Goal: Transaction & Acquisition: Purchase product/service

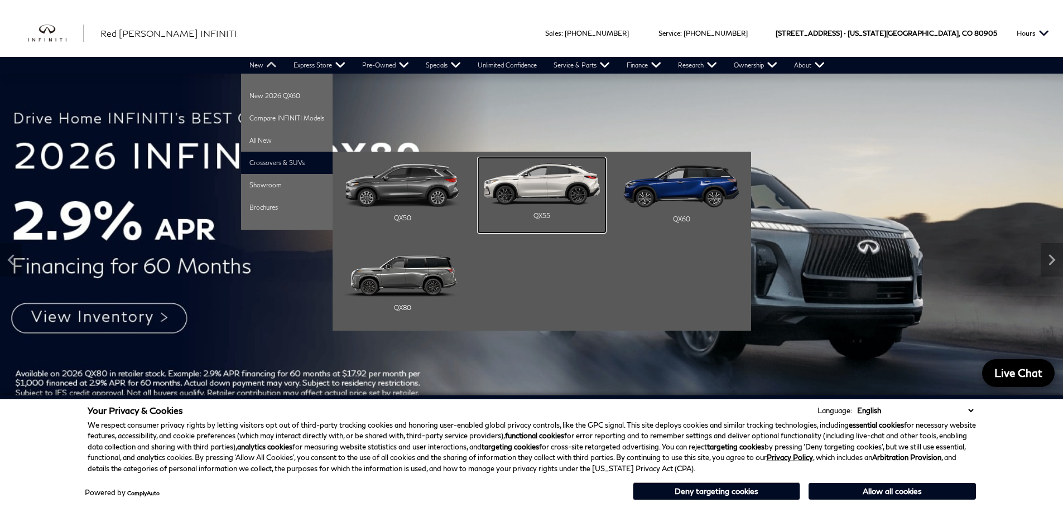
click at [538, 192] on img "Main Navigation" at bounding box center [542, 183] width 116 height 41
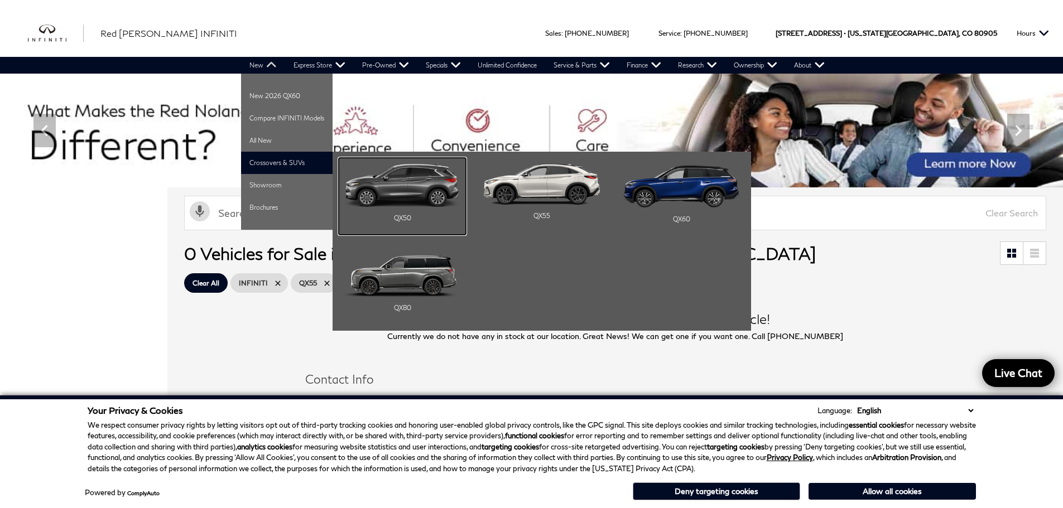
click at [377, 177] on img "Main Navigation" at bounding box center [402, 185] width 116 height 44
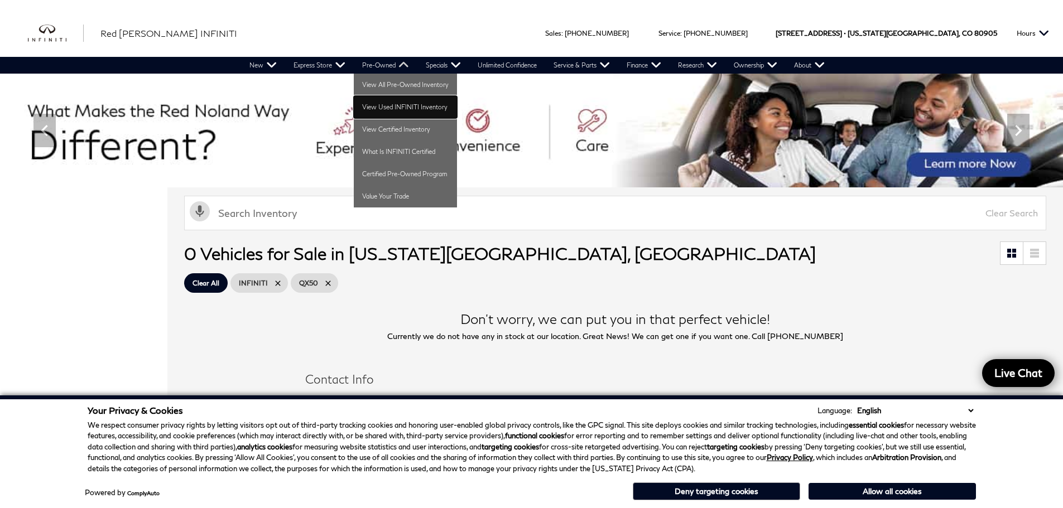
click at [381, 114] on link "View Used INFINITI Inventory" at bounding box center [405, 107] width 103 height 22
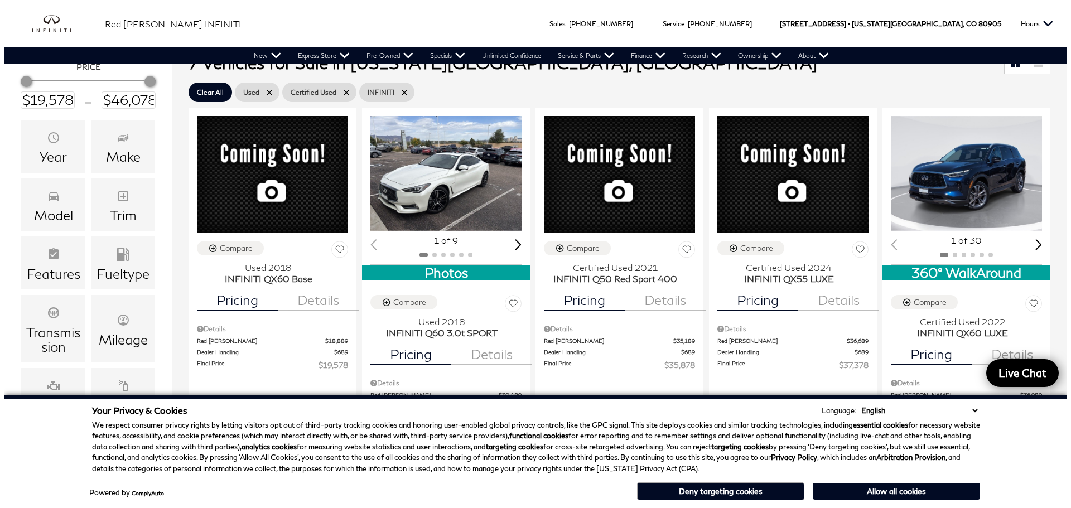
scroll to position [167, 0]
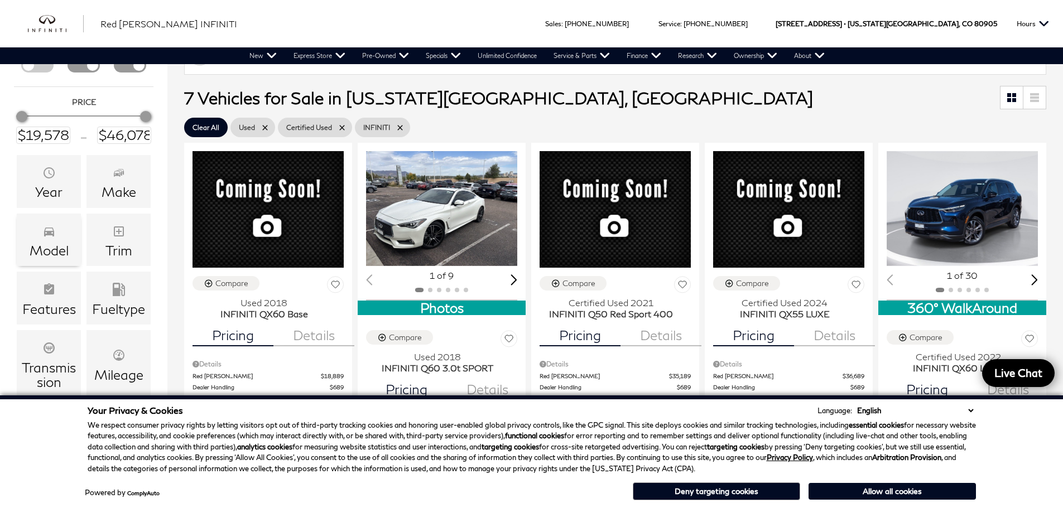
click at [49, 232] on icon "Model" at bounding box center [49, 232] width 10 height 9
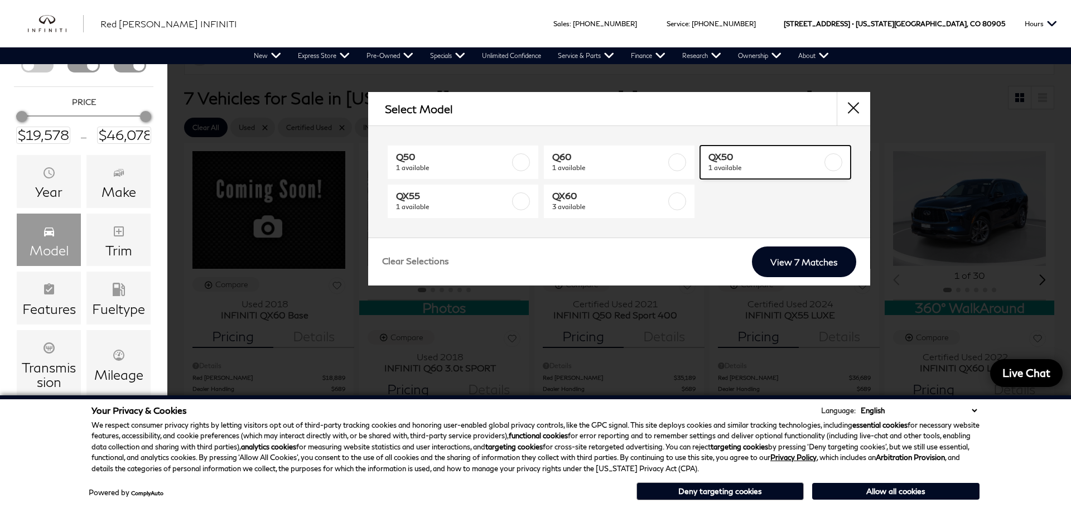
click at [831, 156] on label at bounding box center [834, 162] width 18 height 18
type input "$40,078"
checkbox input "true"
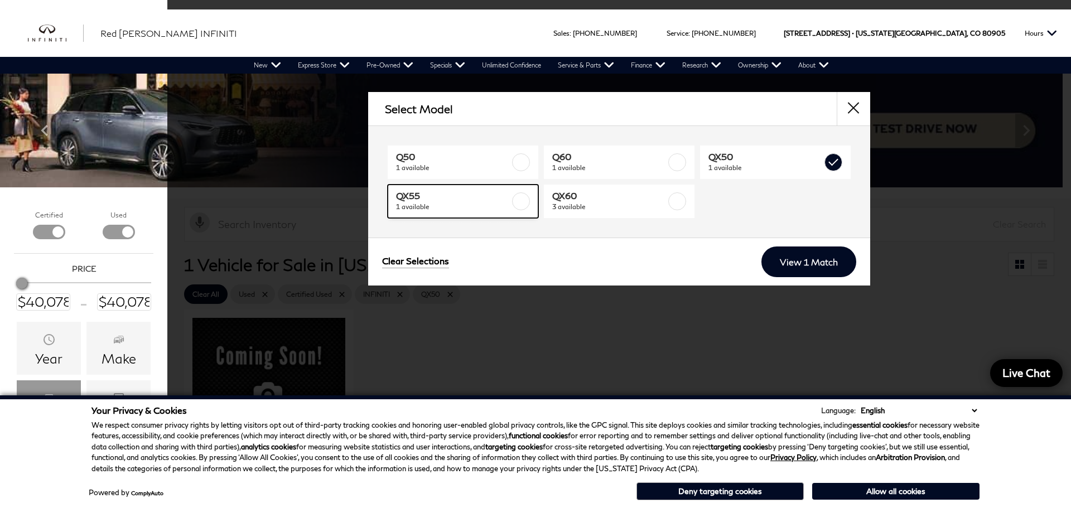
click at [519, 204] on label at bounding box center [521, 201] width 18 height 18
type input "$37,378"
checkbox input "true"
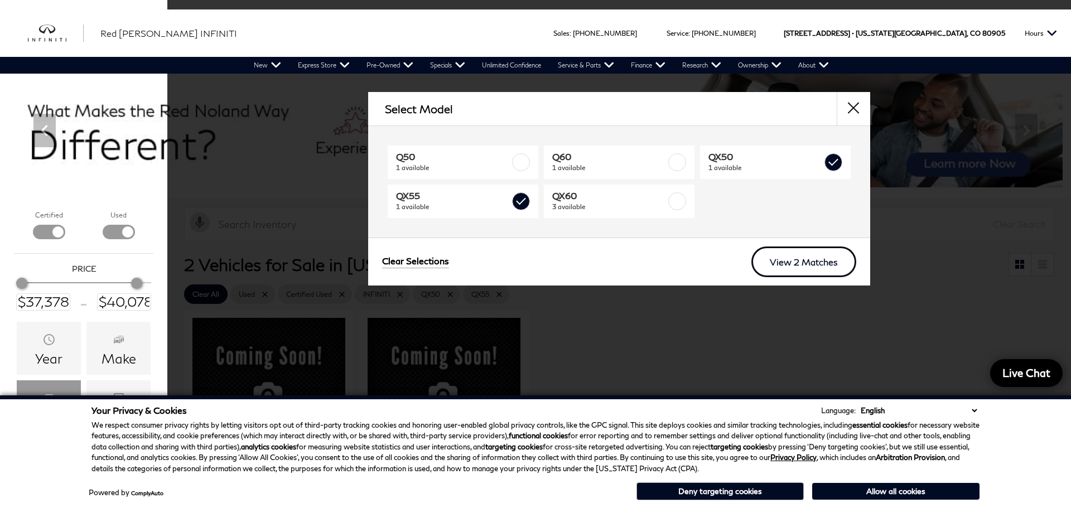
click at [794, 264] on link "View 2 Matches" at bounding box center [803, 262] width 105 height 31
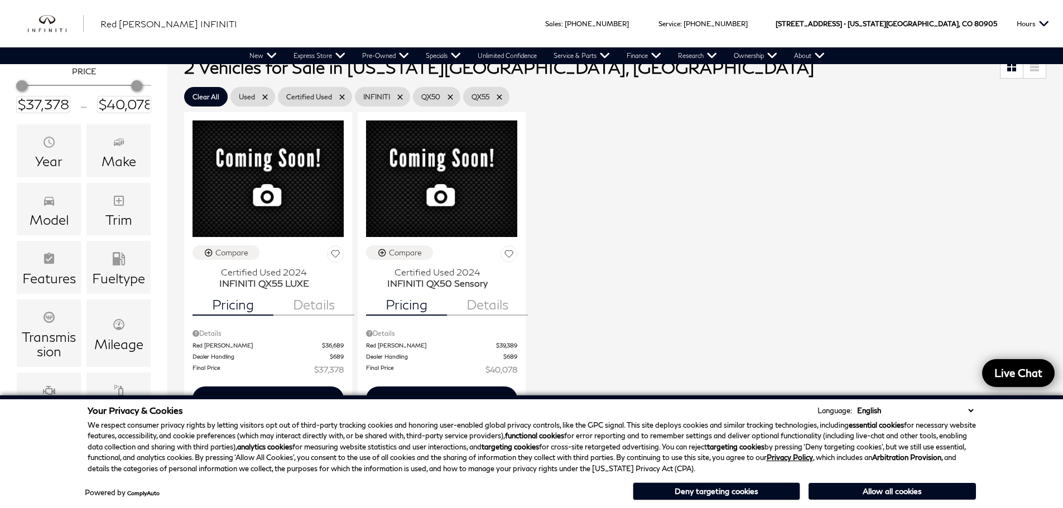
scroll to position [223, 0]
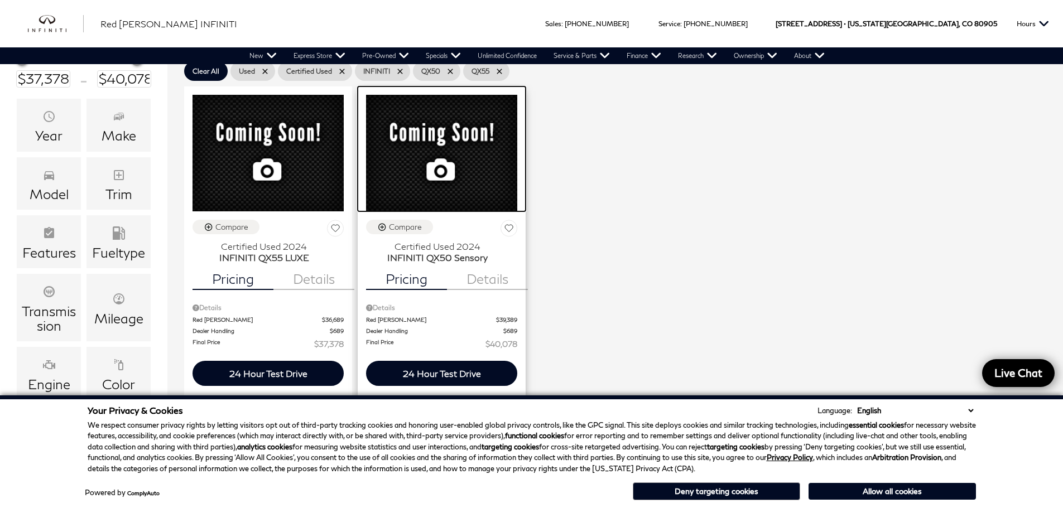
click at [443, 110] on img at bounding box center [441, 153] width 151 height 117
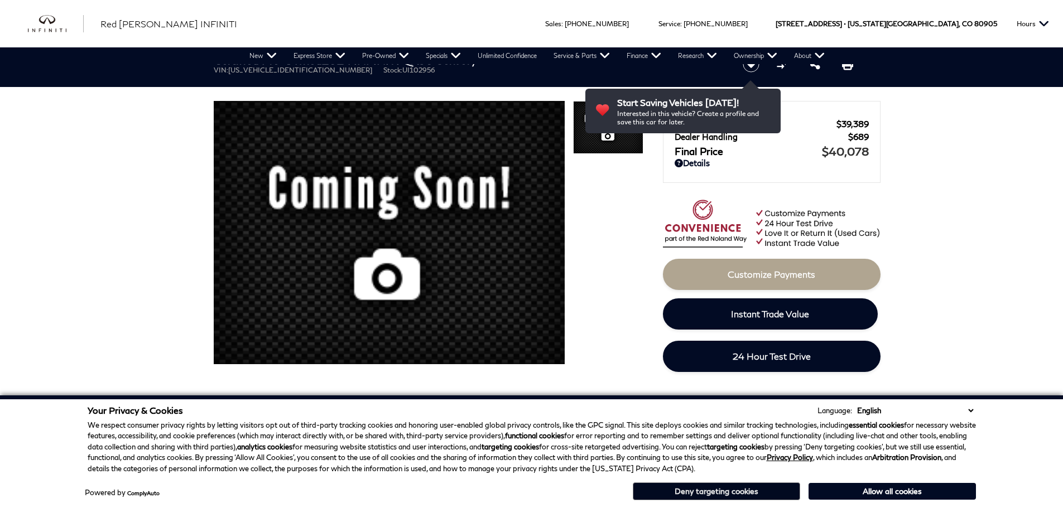
click at [758, 486] on button "Deny targeting cookies" at bounding box center [716, 492] width 167 height 18
